Goal: Transaction & Acquisition: Purchase product/service

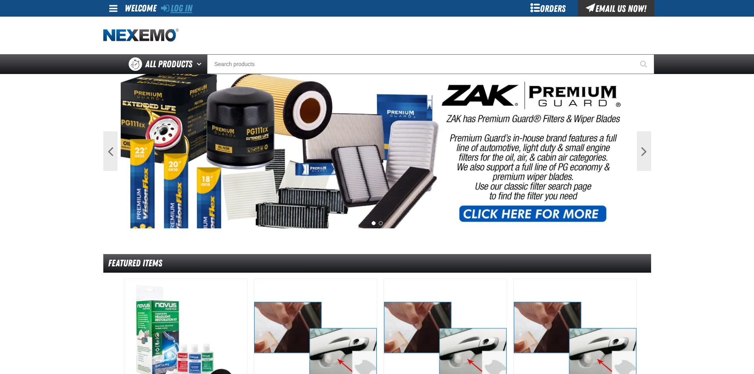
click at [183, 5] on link "Log In" at bounding box center [176, 8] width 31 height 11
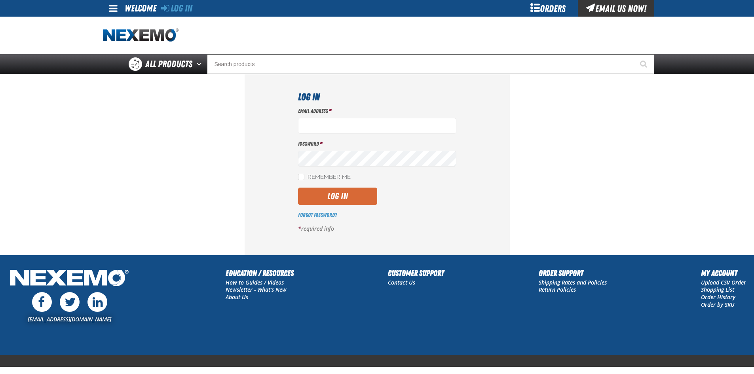
type input "ltucker03@vtaig.com"
click at [335, 191] on button "Log In" at bounding box center [337, 196] width 79 height 17
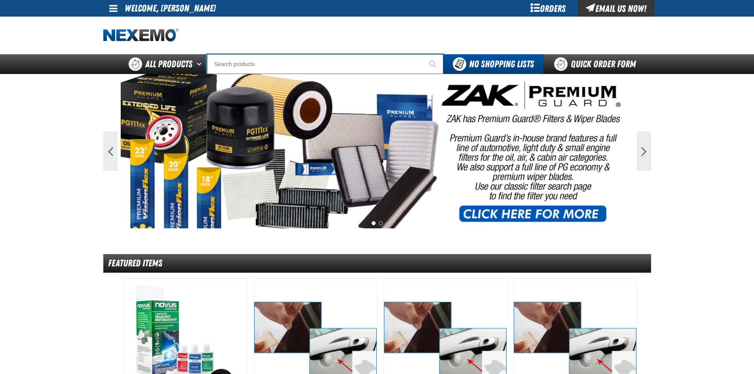
click at [233, 63] on input "Search" at bounding box center [325, 64] width 236 height 20
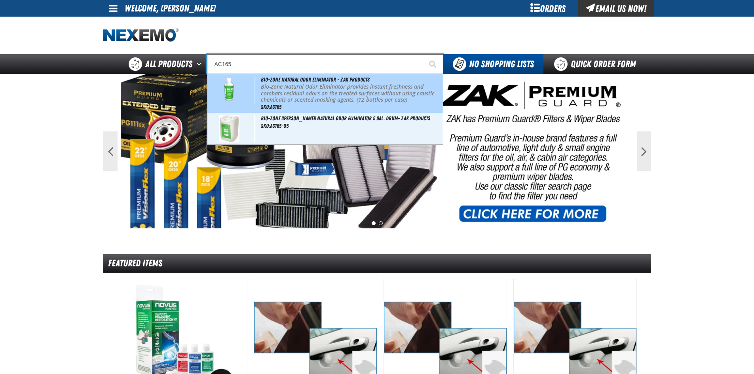
click at [276, 94] on p "Bio-Zone Natural Odor Eliminator provides instant freshness and combats residua…" at bounding box center [351, 94] width 180 height 20
type input "Bio-Zone Natural Odor Eliminator - ZAK Products"
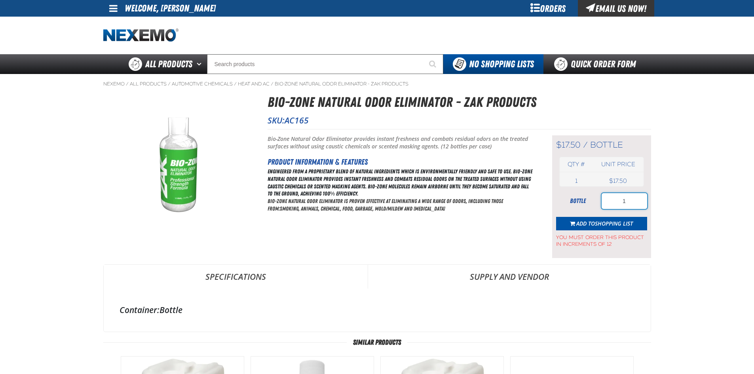
click at [604, 201] on input "1" at bounding box center [625, 201] width 46 height 16
type input "12"
click at [596, 223] on span "Shopping List" at bounding box center [614, 224] width 38 height 8
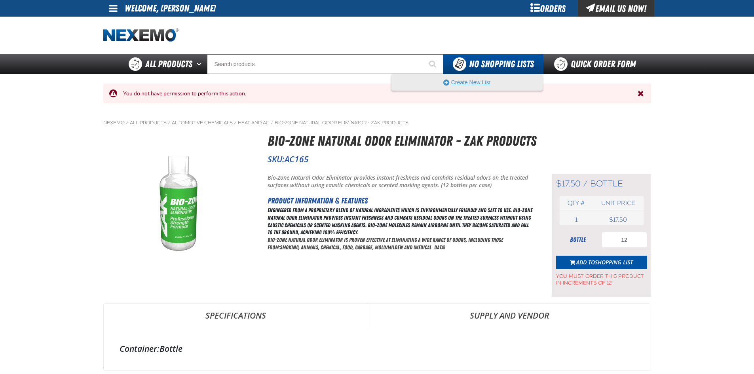
click at [474, 83] on button "Create New List" at bounding box center [467, 82] width 150 height 16
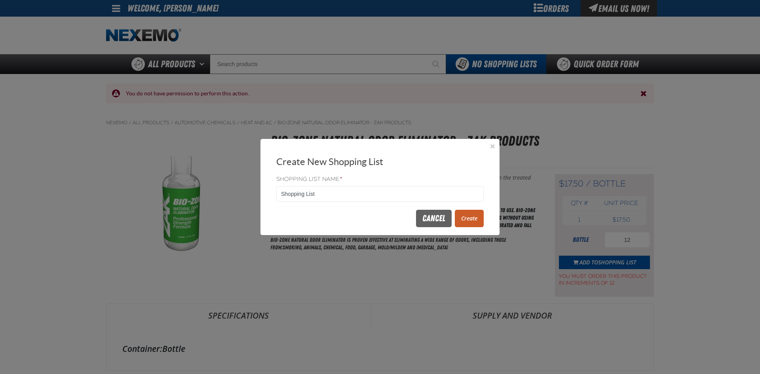
click at [468, 213] on button "Create" at bounding box center [469, 218] width 29 height 17
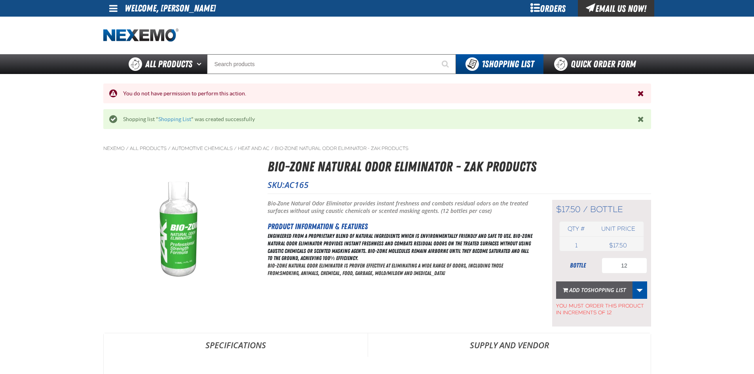
click at [597, 290] on span "Shopping List" at bounding box center [607, 290] width 38 height 8
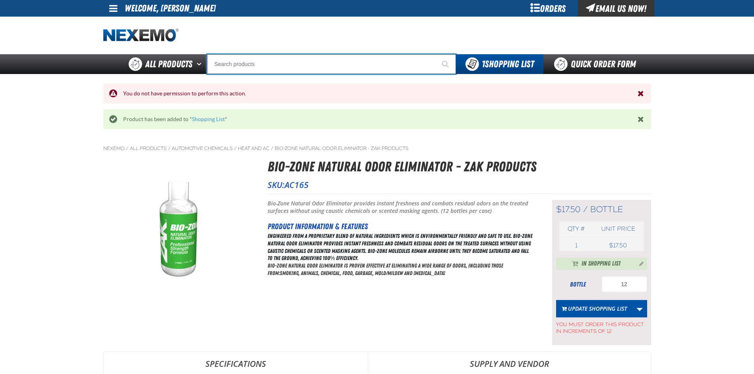
click at [217, 62] on input "Search" at bounding box center [331, 64] width 249 height 20
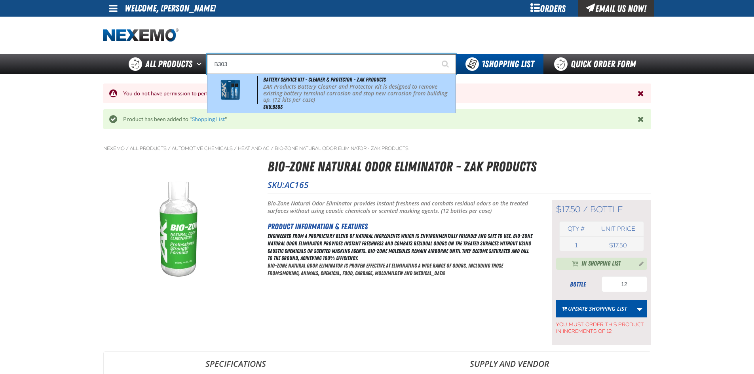
click at [268, 94] on p "ZAK Products Battery Cleaner and Protector Kit is designed to remove existing b…" at bounding box center [358, 94] width 190 height 20
type input "Battery Service Kit - Cleaner & Protector - ZAK Products"
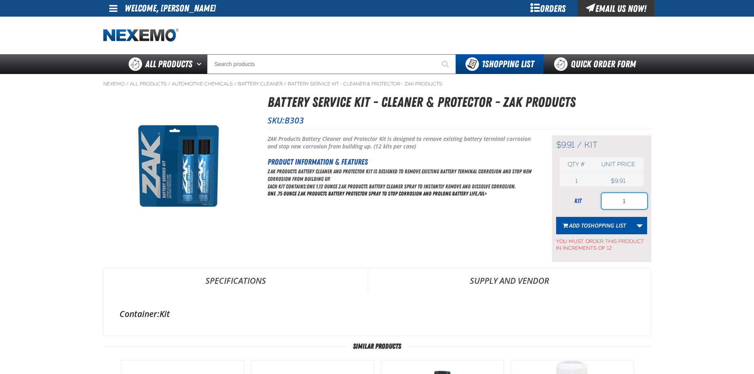
drag, startPoint x: 622, startPoint y: 201, endPoint x: 610, endPoint y: 205, distance: 12.3
click at [610, 204] on input "1" at bounding box center [625, 201] width 46 height 16
type input "12"
click at [605, 224] on span "Shopping List" at bounding box center [607, 226] width 38 height 8
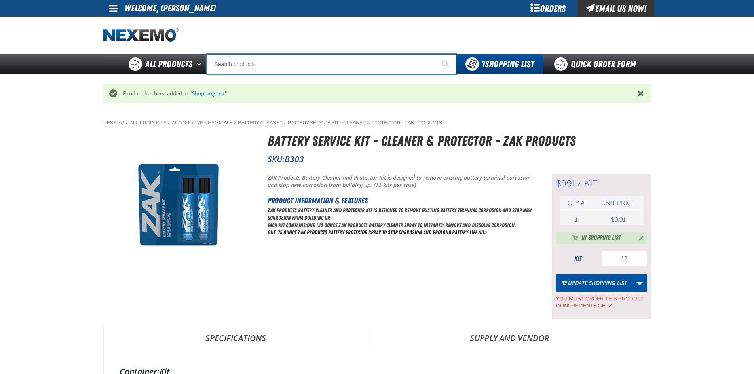
click at [246, 67] on input "Search" at bounding box center [331, 64] width 249 height 20
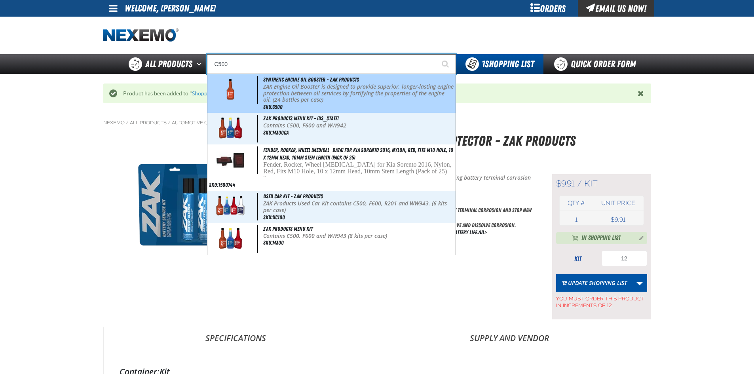
click at [278, 99] on p "ZAK Engine Oil Booster is designed to provide superior, longer-lasting engine p…" at bounding box center [358, 94] width 190 height 20
type input "Synthetic Engine Oil Booster - ZAK Products"
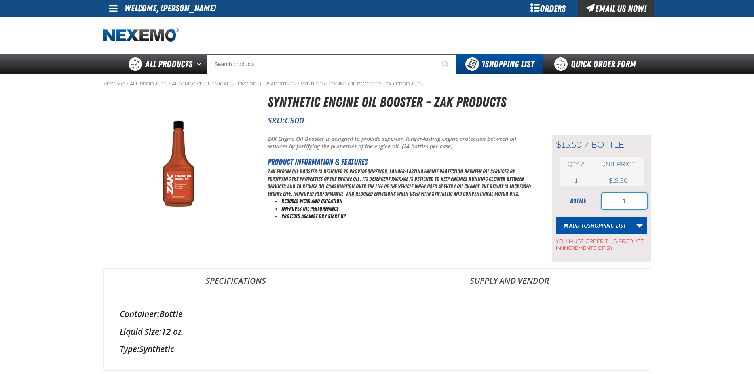
drag, startPoint x: 608, startPoint y: 203, endPoint x: 597, endPoint y: 203, distance: 10.7
click at [599, 203] on div "bottle 1" at bounding box center [601, 201] width 91 height 16
type input "24"
click at [597, 226] on span "Shopping List" at bounding box center [607, 226] width 38 height 8
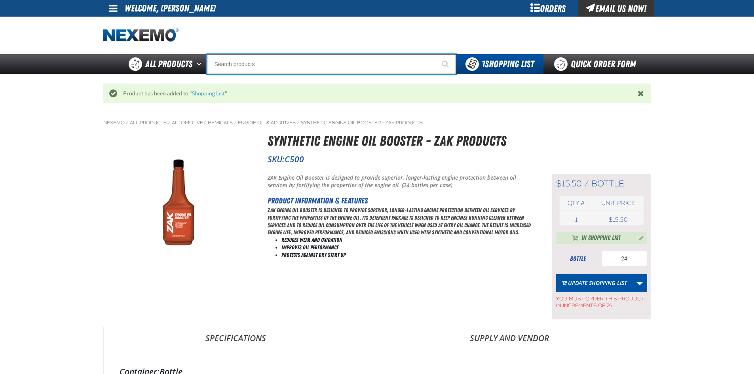
click at [255, 66] on input "Search" at bounding box center [331, 64] width 249 height 20
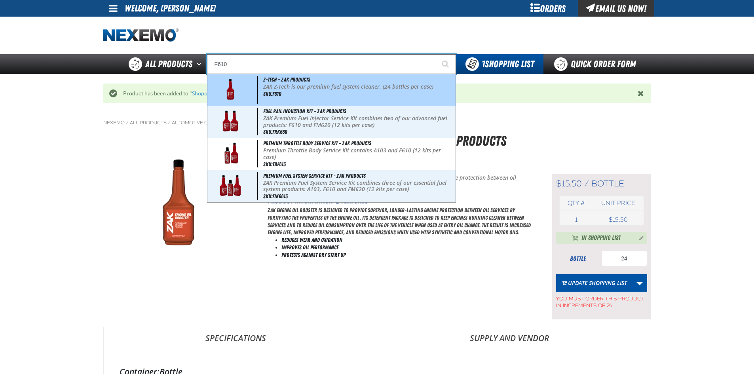
click at [319, 84] on p "ZAK Z-Tech is our premium fuel system cleaner. (24 bottles per case)" at bounding box center [358, 87] width 190 height 7
type input "Z-Tech - ZAK Products"
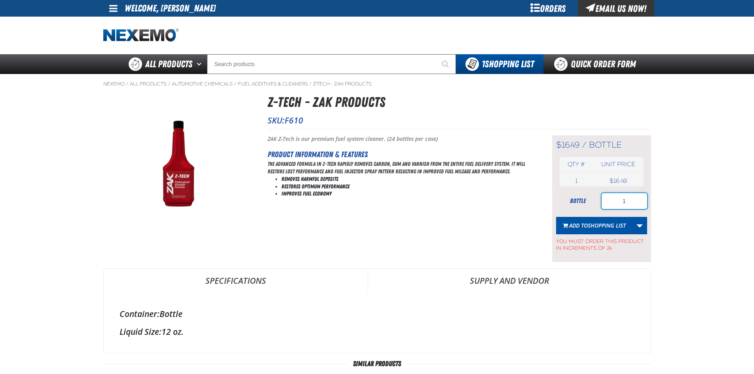
drag, startPoint x: 629, startPoint y: 201, endPoint x: 610, endPoint y: 209, distance: 19.9
click at [610, 209] on input "1" at bounding box center [625, 201] width 46 height 16
type input "24"
click at [608, 224] on span "Shopping List" at bounding box center [607, 226] width 38 height 8
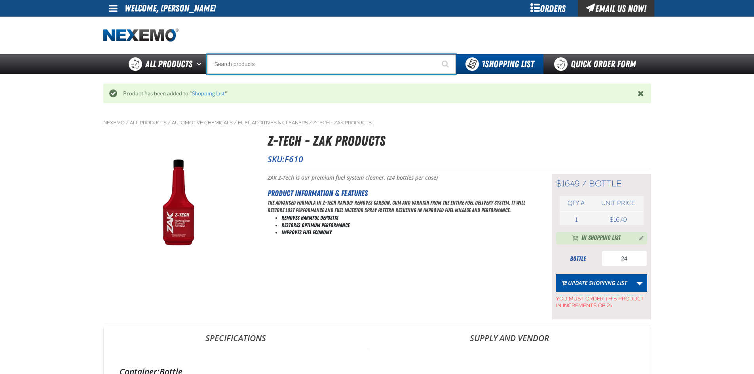
click at [226, 59] on input "Search" at bounding box center [331, 64] width 249 height 20
click at [221, 65] on input "Search" at bounding box center [331, 64] width 249 height 20
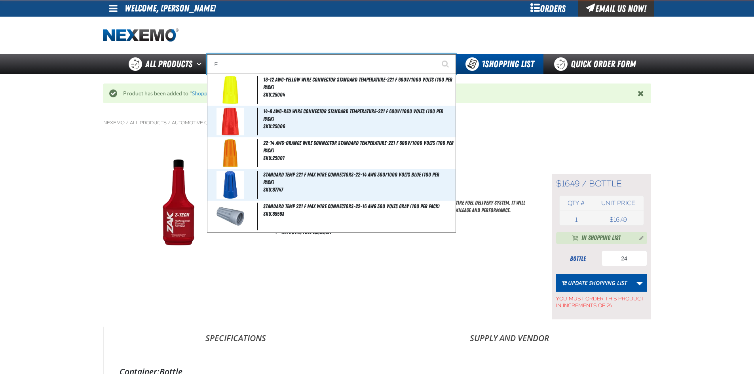
type input "FR"
type input "FROM"
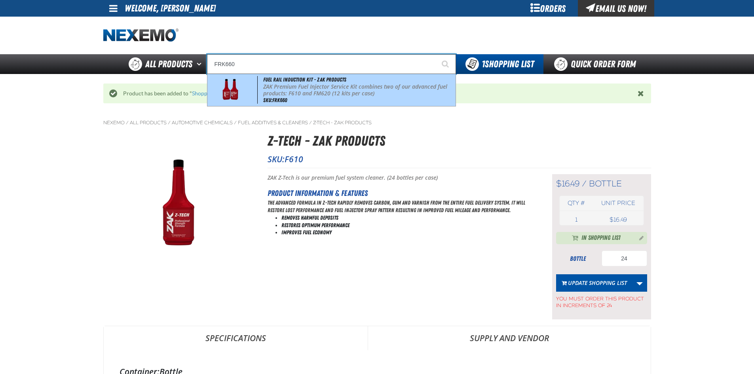
click at [272, 84] on p "ZAK Premium Fuel Injector Service Kit combines two of our advanced fuel product…" at bounding box center [358, 90] width 190 height 13
type input "Fuel Rail Induction Kit - ZAK Products"
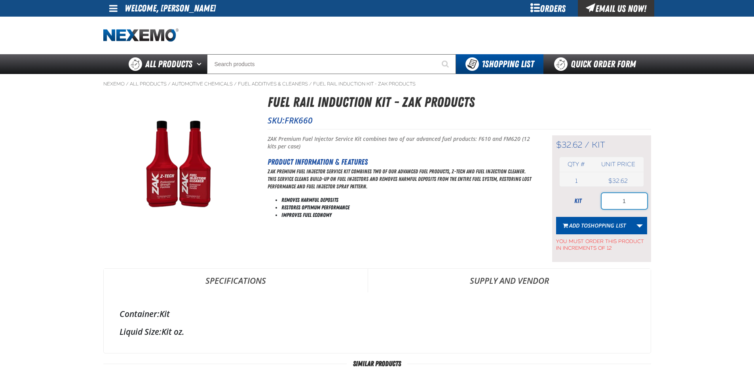
click at [601, 209] on form "kit 1 Add to Shopping List Create New Shopping List Add to Shopping List You mu…" at bounding box center [601, 222] width 91 height 59
type input "12"
click at [594, 225] on span "Shopping List" at bounding box center [607, 226] width 38 height 8
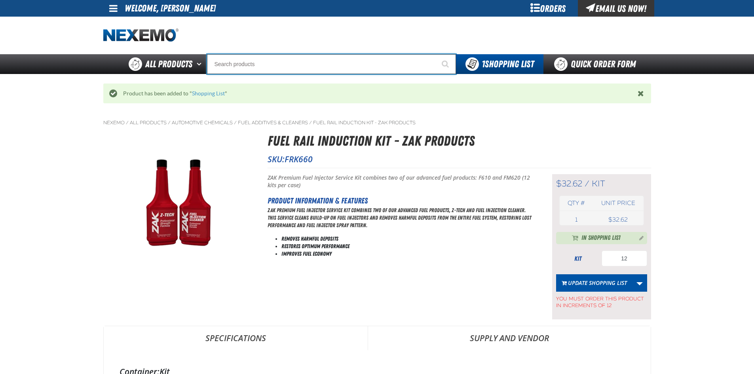
click at [311, 66] on input "Search" at bounding box center [331, 64] width 249 height 20
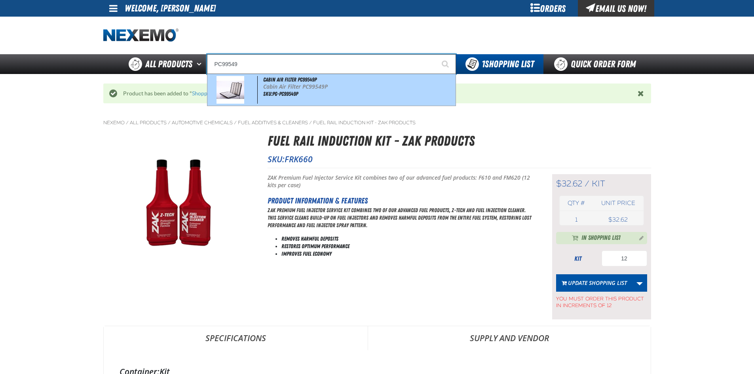
click at [302, 93] on div "Cabin Air Filter PC99549P Cabin Air Filter PC99549P SKU:PG-PC99549P" at bounding box center [331, 90] width 248 height 32
type input "Cabin Air Filter PC99549P"
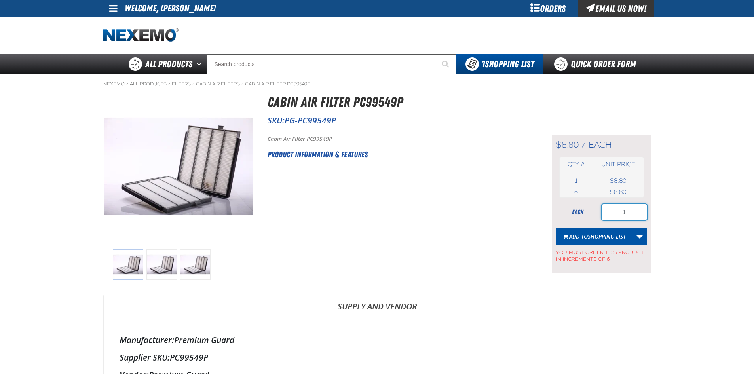
drag, startPoint x: 617, startPoint y: 213, endPoint x: 608, endPoint y: 212, distance: 9.5
click at [600, 216] on div "each 1" at bounding box center [601, 212] width 91 height 16
drag, startPoint x: 640, startPoint y: 207, endPoint x: 616, endPoint y: 213, distance: 24.5
click at [616, 213] on input "1" at bounding box center [625, 212] width 46 height 16
type input "6"
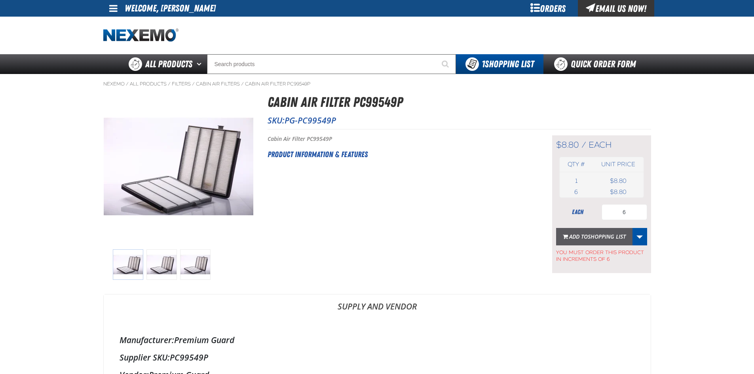
click at [594, 239] on span "Shopping List" at bounding box center [607, 237] width 38 height 8
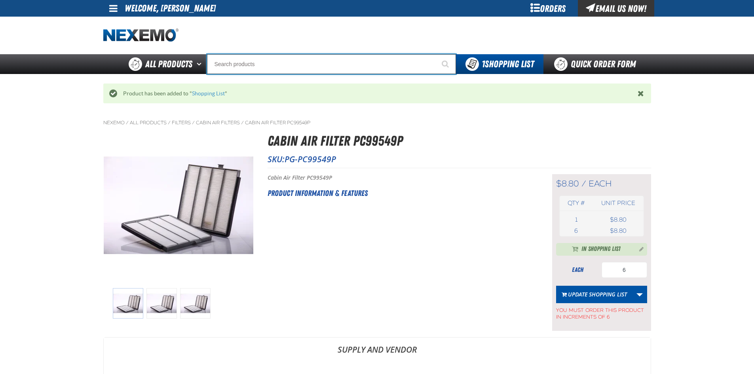
click at [228, 65] on input "Search" at bounding box center [331, 64] width 249 height 20
type input "P"
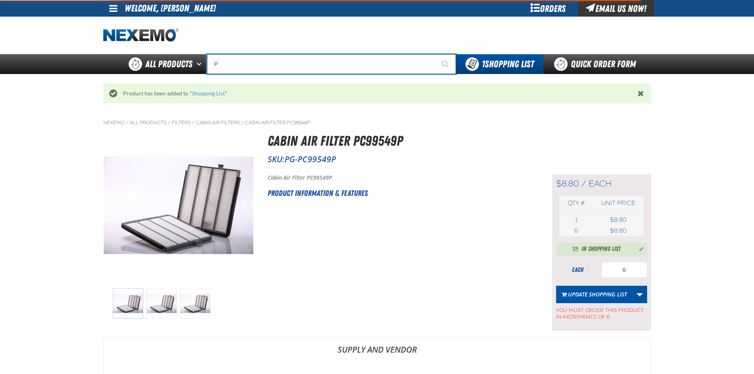
type input "Perfect P Series 0.25-ounce Lead Wheel Weight"
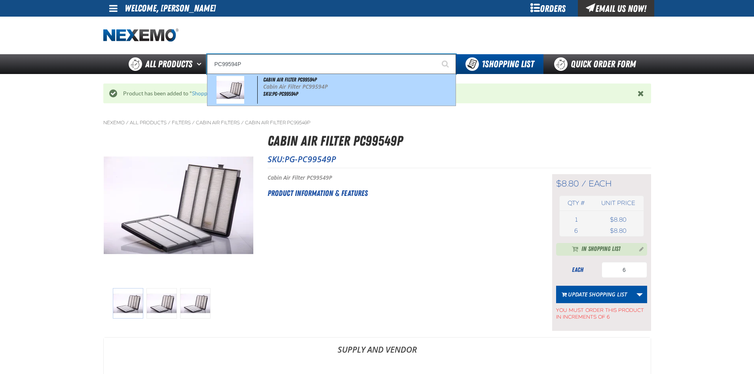
click at [273, 96] on span "SKU:PG-PC99594P" at bounding box center [280, 94] width 35 height 6
type input "Cabin Air Filter PC99594P"
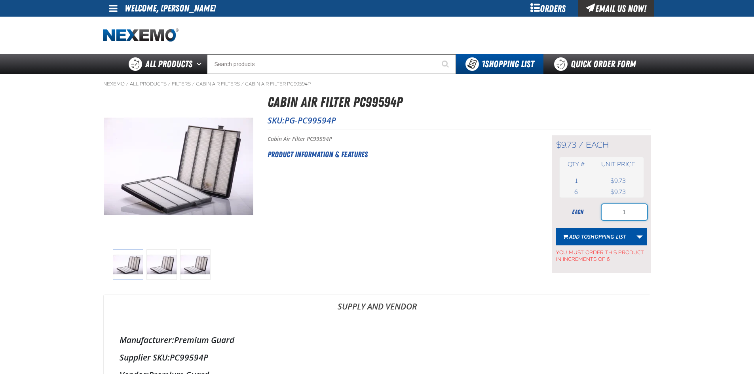
click at [610, 220] on input "1" at bounding box center [625, 212] width 46 height 16
type input "6"
click at [603, 234] on span "Shopping List" at bounding box center [607, 237] width 38 height 8
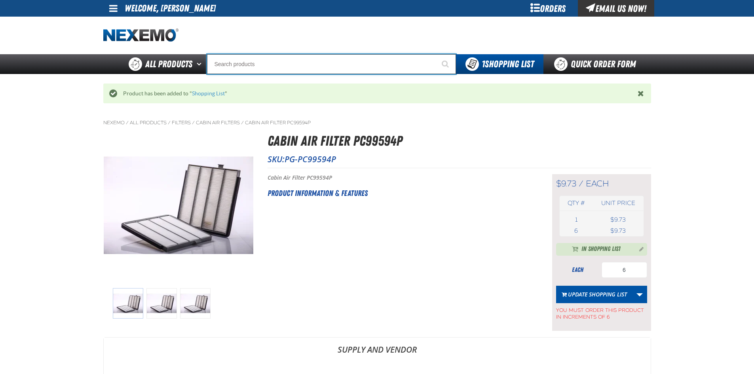
click at [232, 68] on input "Search" at bounding box center [331, 64] width 249 height 20
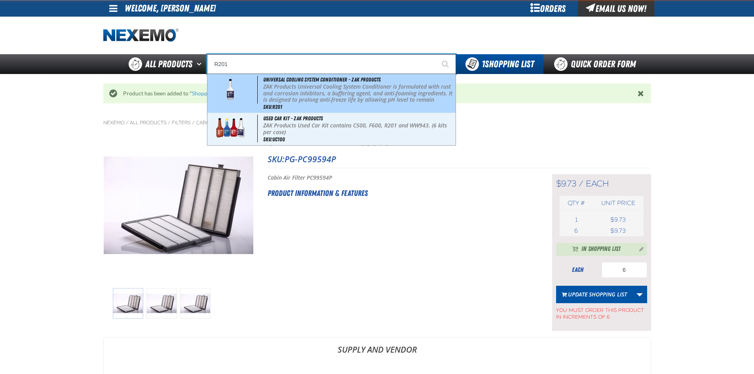
click at [270, 93] on p "ZAK Products Universal Cooling System Conditioner is formulated with rust and c…" at bounding box center [358, 100] width 190 height 33
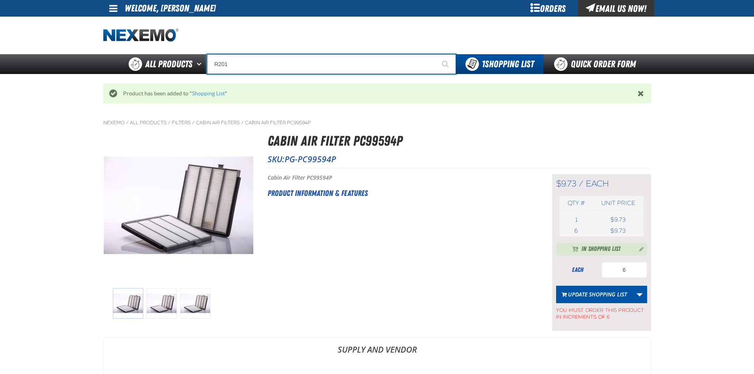
type input "Universal Cooling System Conditioner - ZAK Products"
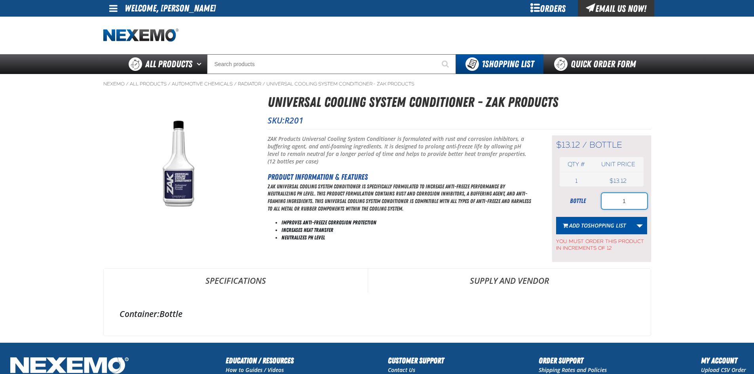
drag, startPoint x: 630, startPoint y: 203, endPoint x: 606, endPoint y: 209, distance: 24.5
click at [606, 209] on form "bottle 1 Add to Shopping List Create New Shopping List Add to Shopping List You…" at bounding box center [601, 222] width 91 height 59
type input "24"
click at [611, 228] on span "Shopping List" at bounding box center [607, 226] width 38 height 8
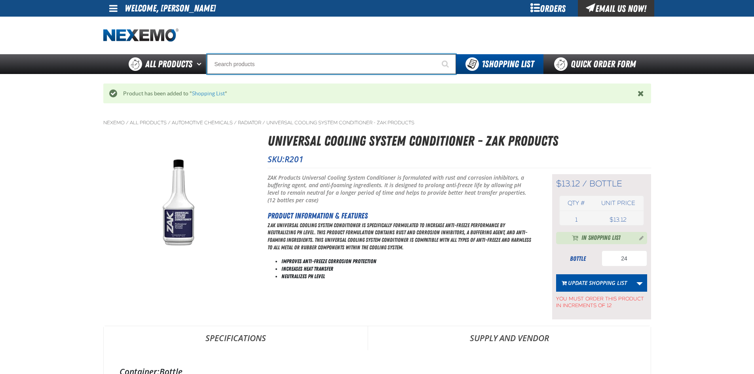
click at [287, 62] on input "Search" at bounding box center [331, 64] width 249 height 20
type input "P"
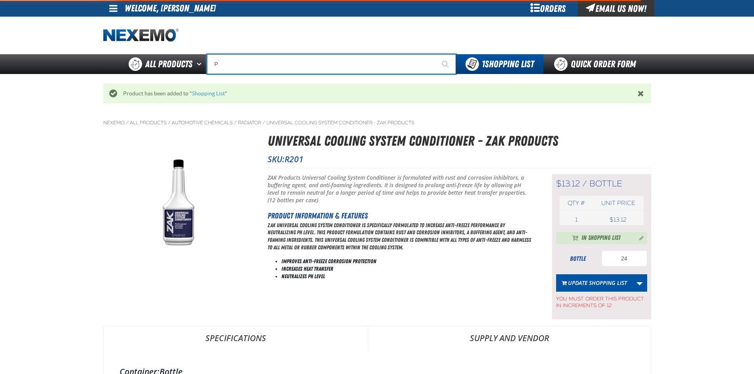
type input "Perfect P Series 0.25-ounce Lead Wheel Weight"
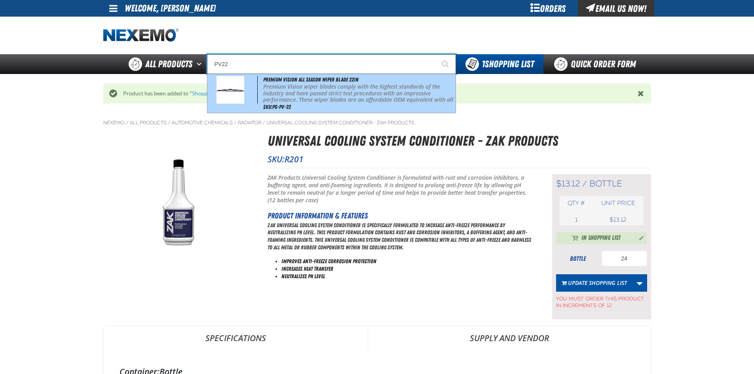
click at [284, 86] on p "Premium Vision wiper blades comply with the highest standards of the industry a…" at bounding box center [358, 97] width 190 height 27
type input "Premium Vision All Season Wiper Blade 22in"
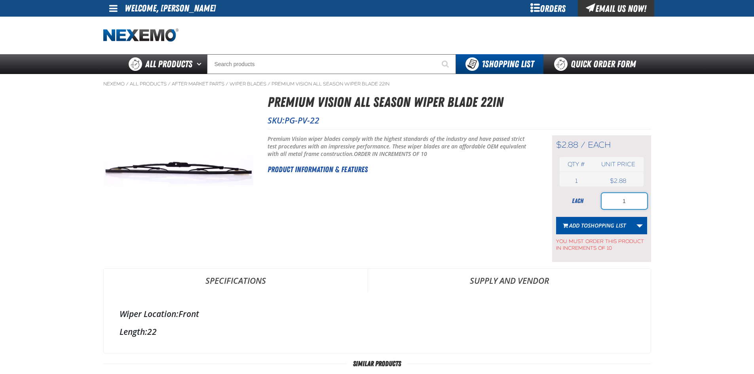
click at [606, 205] on input "1" at bounding box center [625, 201] width 46 height 16
type input "10"
click at [610, 223] on span "Shopping List" at bounding box center [607, 226] width 38 height 8
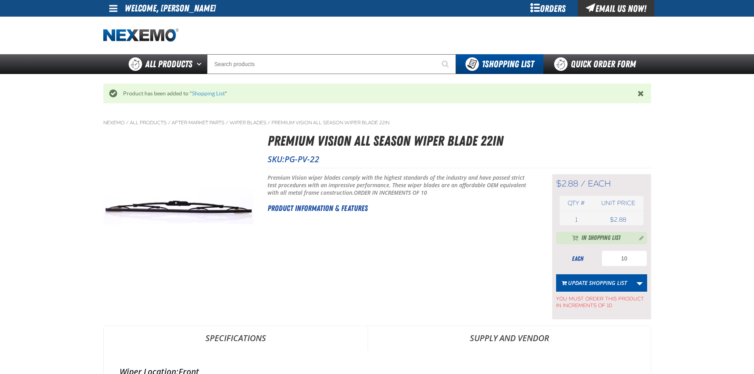
click at [371, 275] on div "Short Description: Premium Vision wiper blades comply with the highest standard…" at bounding box center [400, 246] width 265 height 145
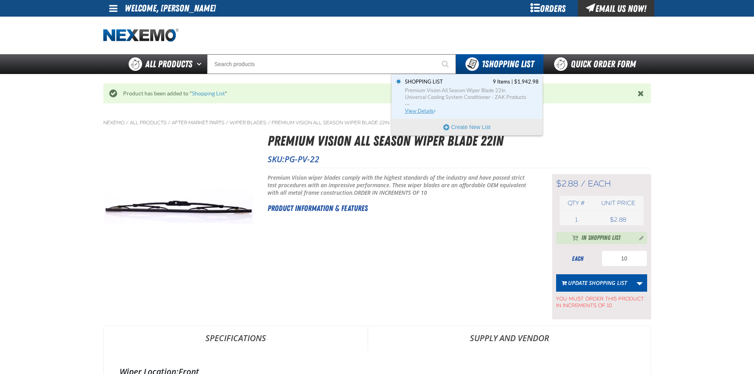
click at [498, 91] on span "Premium Vision All Season Wiper Blade 22in" at bounding box center [472, 90] width 134 height 7
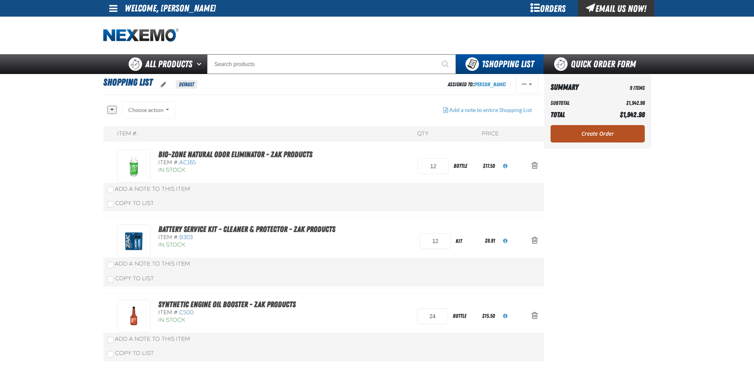
click at [594, 141] on link "Create Order" at bounding box center [598, 133] width 94 height 17
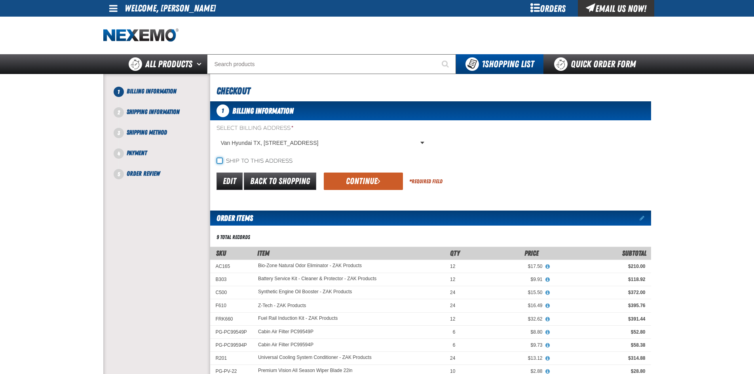
click at [219, 160] on input "Ship to this address" at bounding box center [219, 161] width 6 height 6
checkbox input "true"
drag, startPoint x: 395, startPoint y: 186, endPoint x: 390, endPoint y: 184, distance: 5.3
click at [393, 186] on button "Continue" at bounding box center [363, 181] width 79 height 17
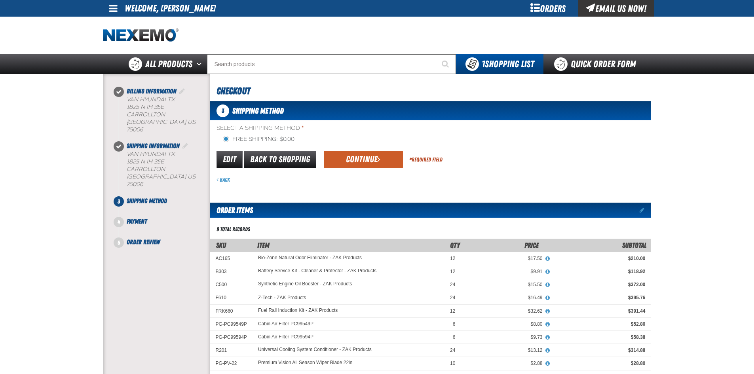
click at [370, 155] on button "Continue" at bounding box center [363, 159] width 79 height 17
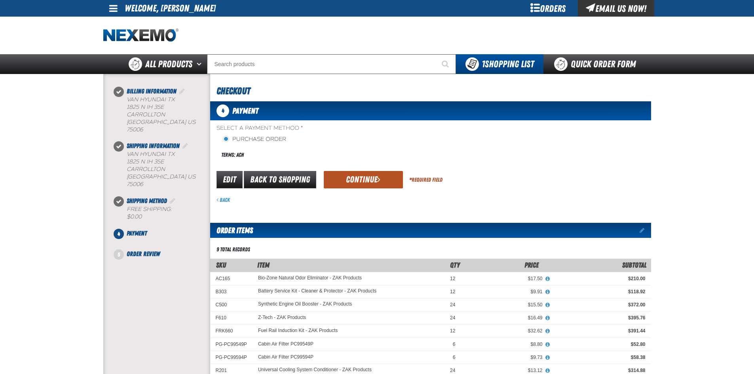
click at [356, 182] on button "Continue" at bounding box center [363, 179] width 79 height 17
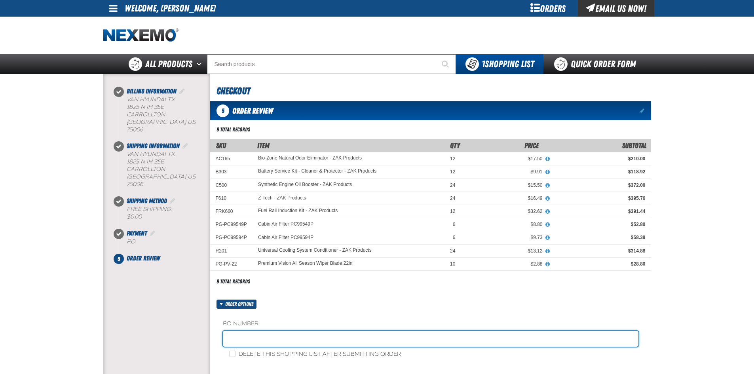
click at [228, 333] on input "text" at bounding box center [431, 339] width 416 height 16
type input "87744-1"
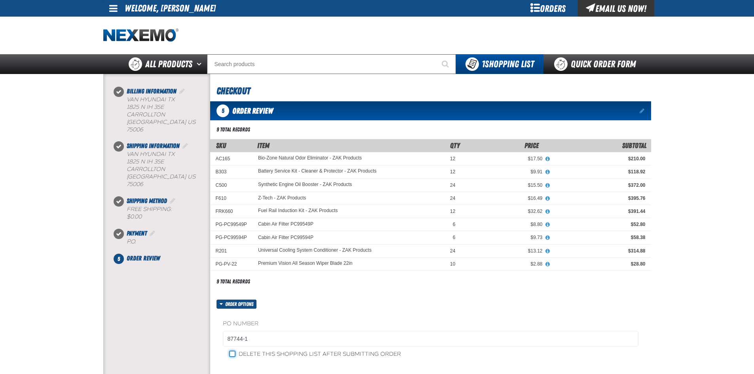
click at [229, 352] on input "Delete this shopping list after submitting order" at bounding box center [232, 354] width 6 height 6
checkbox input "true"
click at [287, 319] on div "PO Number 87744-1 Delete this shopping list after submitting order" at bounding box center [430, 339] width 441 height 61
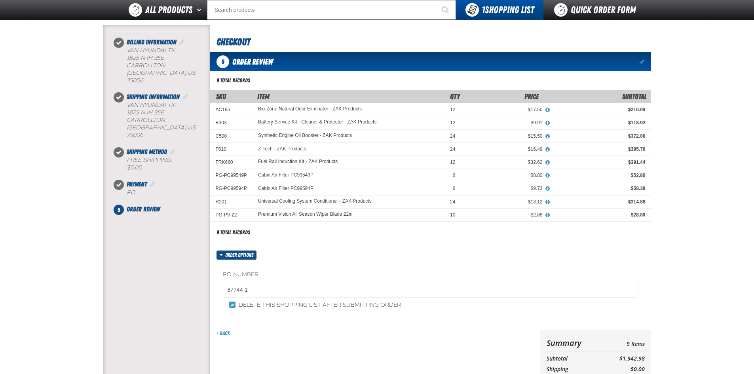
scroll to position [119, 0]
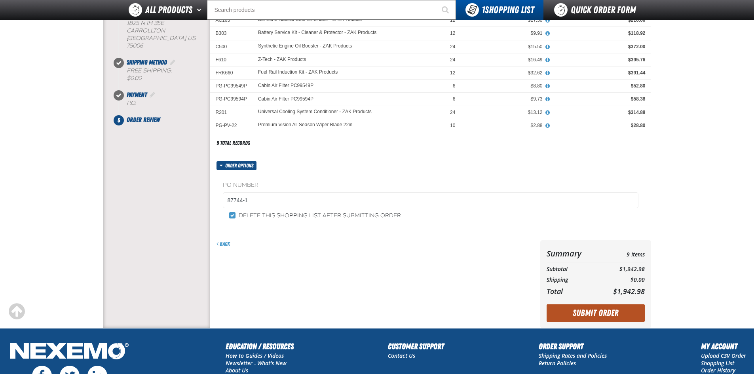
click at [572, 314] on button "Submit Order" at bounding box center [596, 312] width 98 height 17
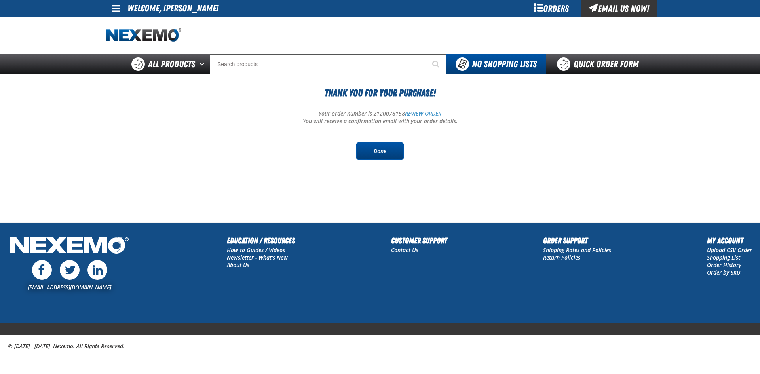
click at [395, 148] on link "Done" at bounding box center [379, 150] width 47 height 17
